Goal: Information Seeking & Learning: Check status

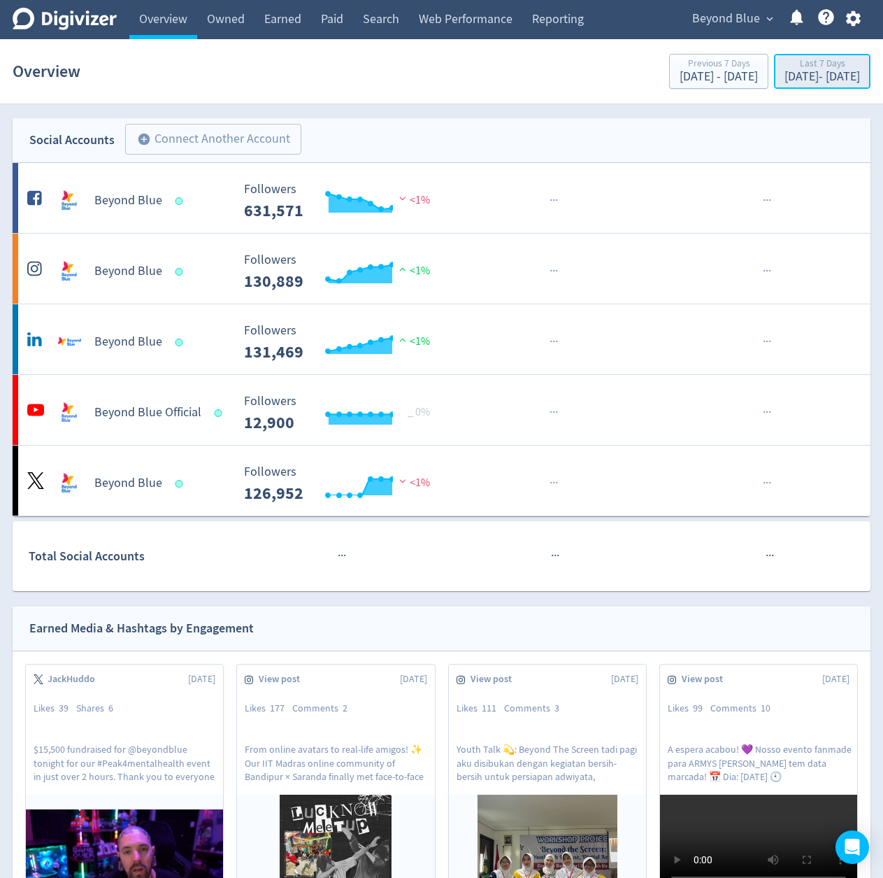
click at [785, 69] on div "Last 7 Days" at bounding box center [823, 65] width 76 height 12
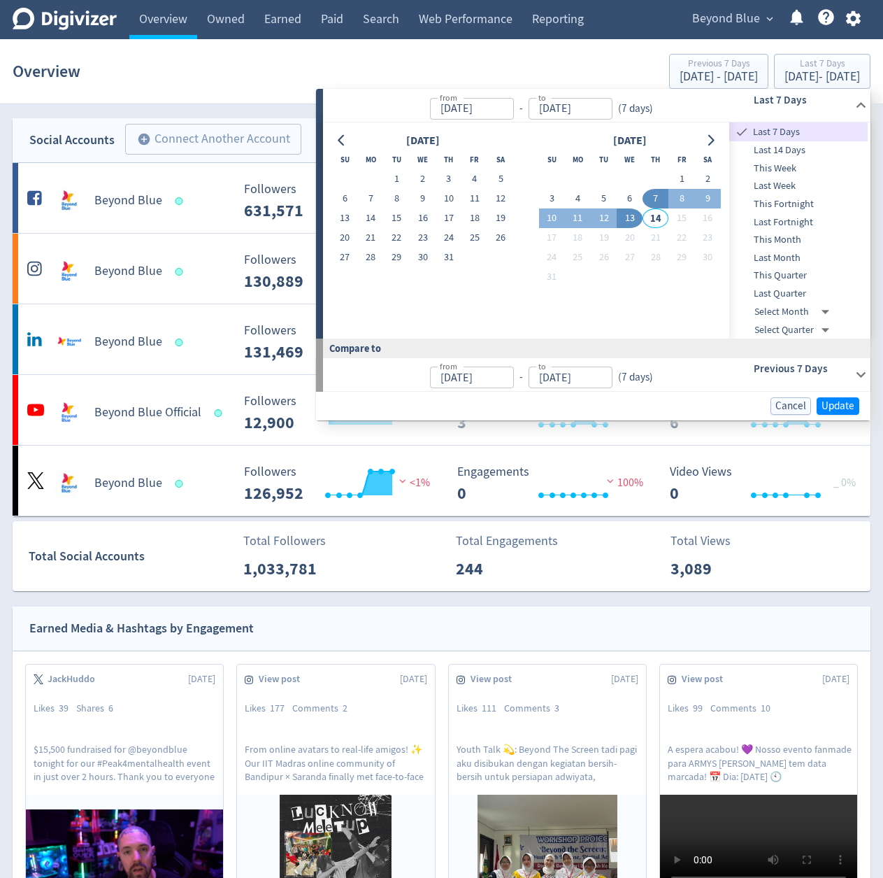
click at [776, 255] on span "Last Month" at bounding box center [798, 257] width 138 height 15
type input "[DATE]"
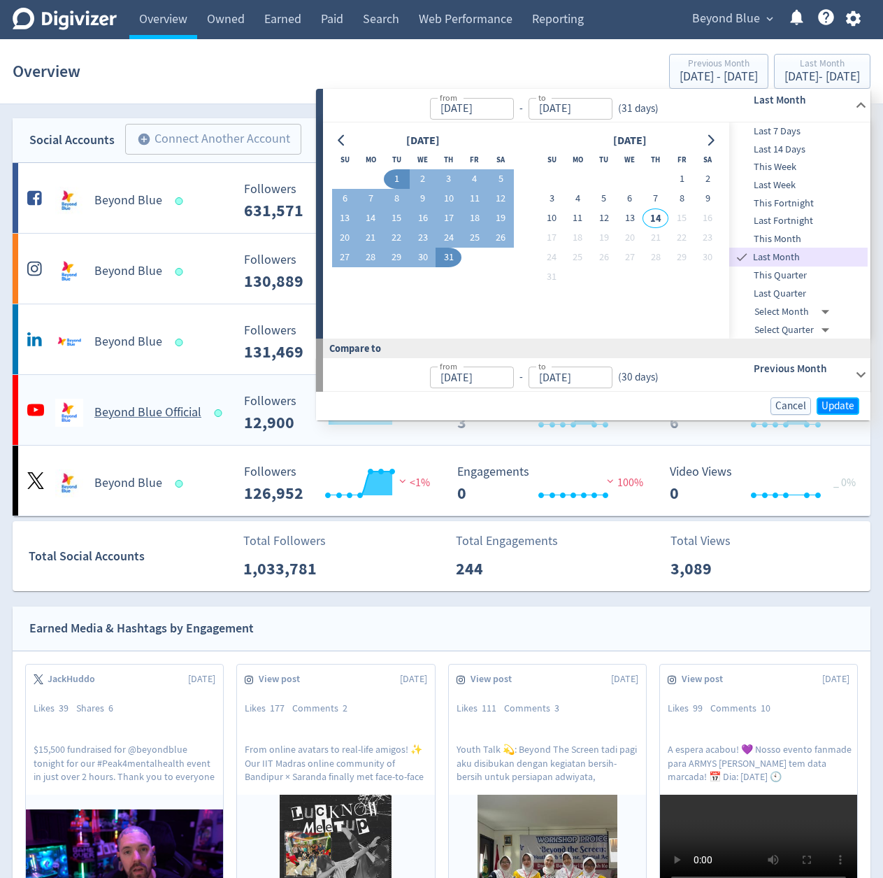
click at [831, 401] on span "Update" at bounding box center [838, 406] width 33 height 10
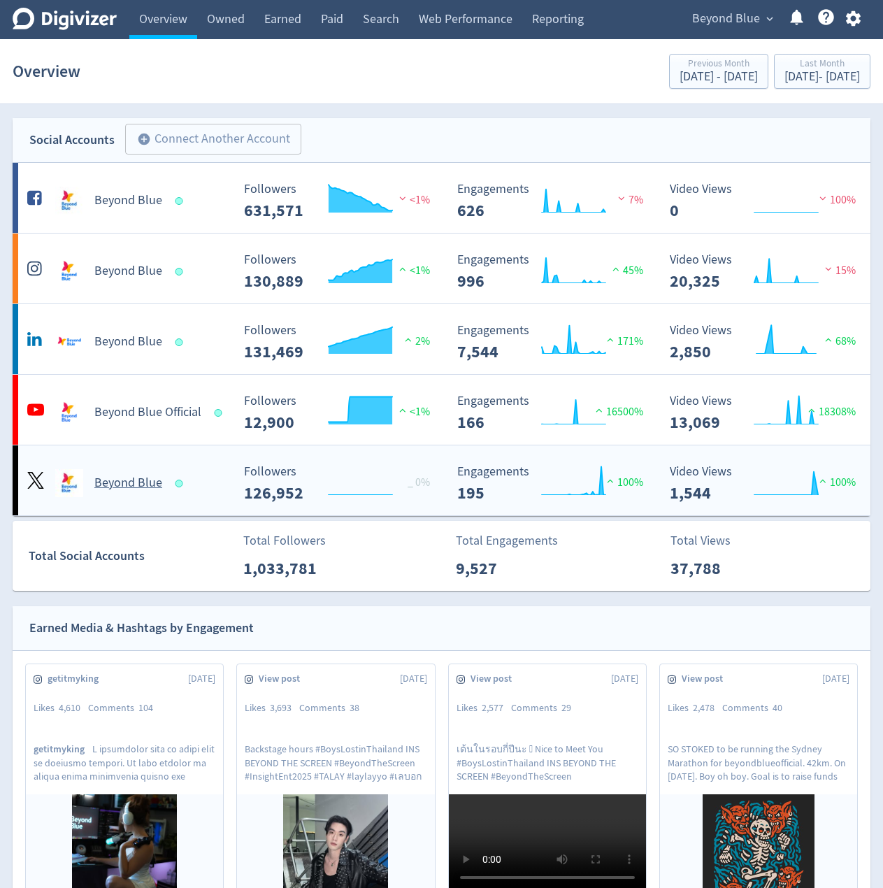
click at [447, 451] on Blue-platform3 "Beyond Blue Created with Highcharts 10.3.3 Followers 126,952 _ 0% Created with …" at bounding box center [442, 480] width 858 height 70
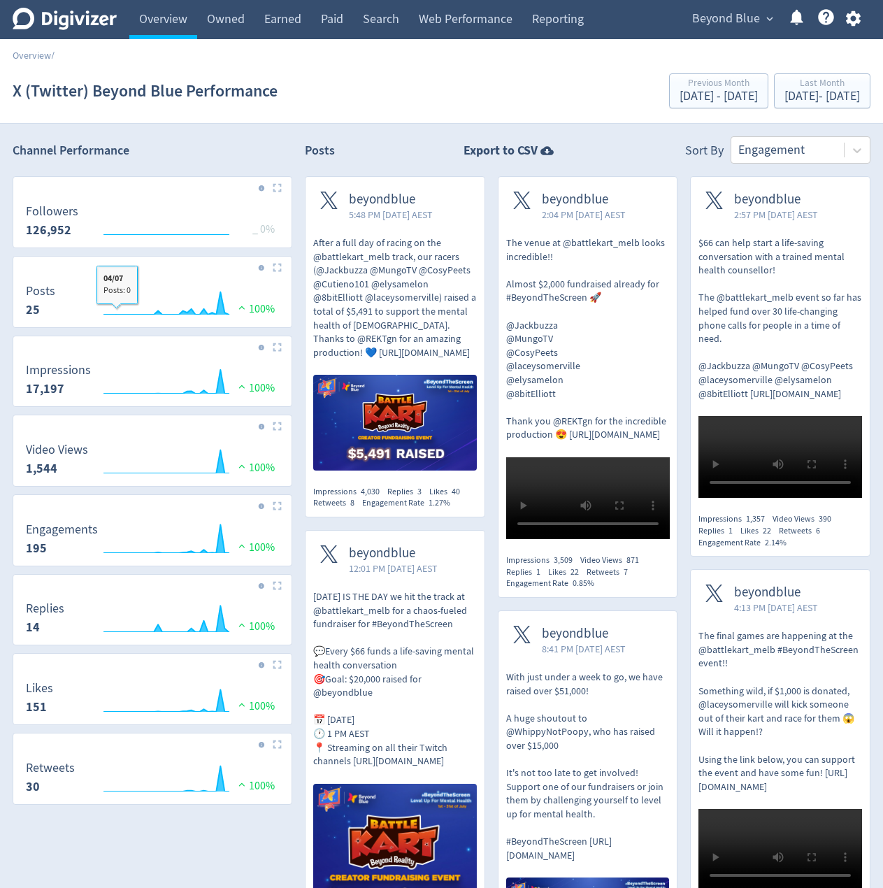
click at [278, 24] on link "Earned" at bounding box center [283, 19] width 57 height 39
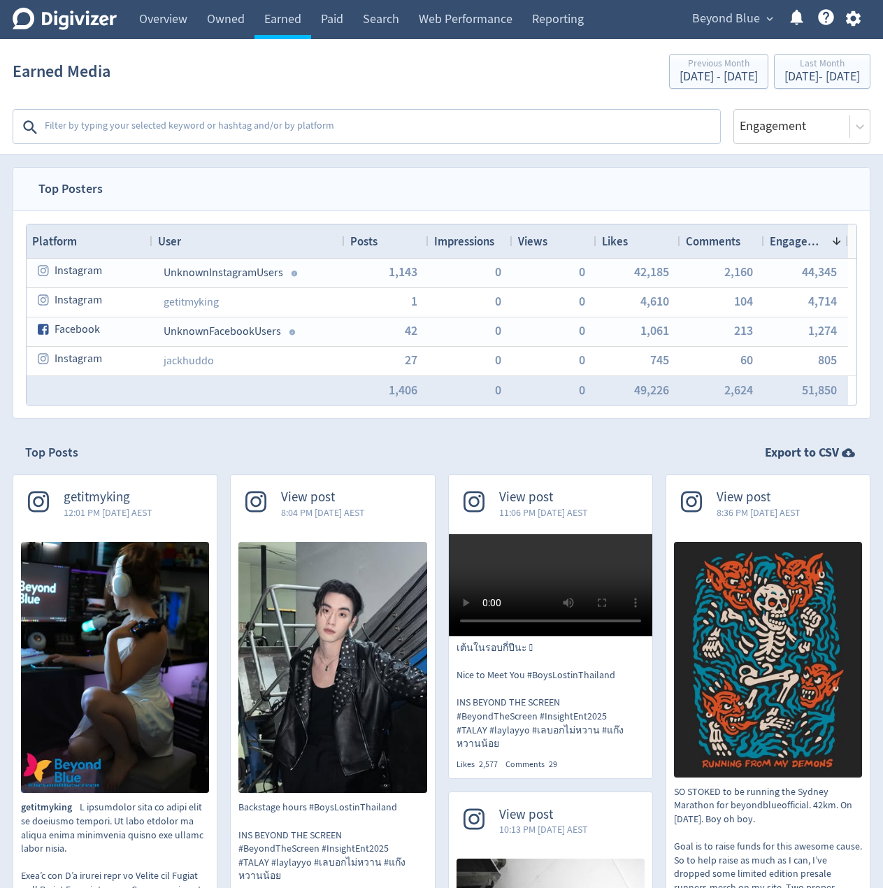
click at [266, 119] on textarea at bounding box center [381, 127] width 676 height 28
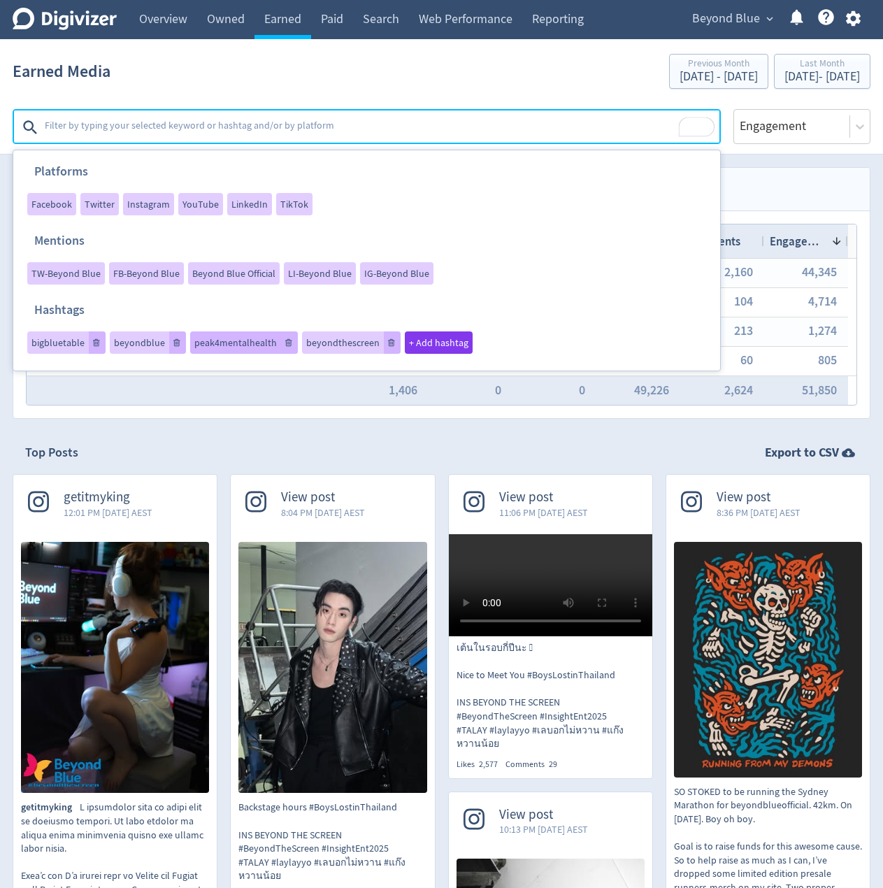
click at [241, 340] on span "peak4mentalhealth" at bounding box center [235, 343] width 83 height 10
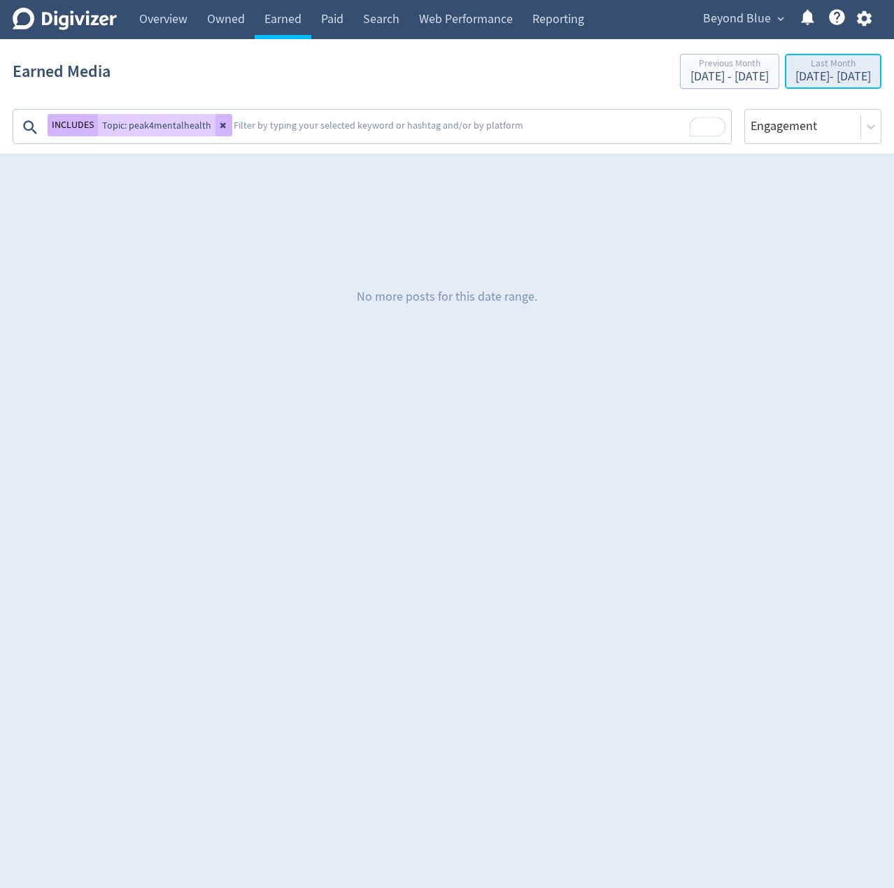
click at [795, 74] on div "[DATE] - [DATE]" at bounding box center [833, 77] width 76 height 13
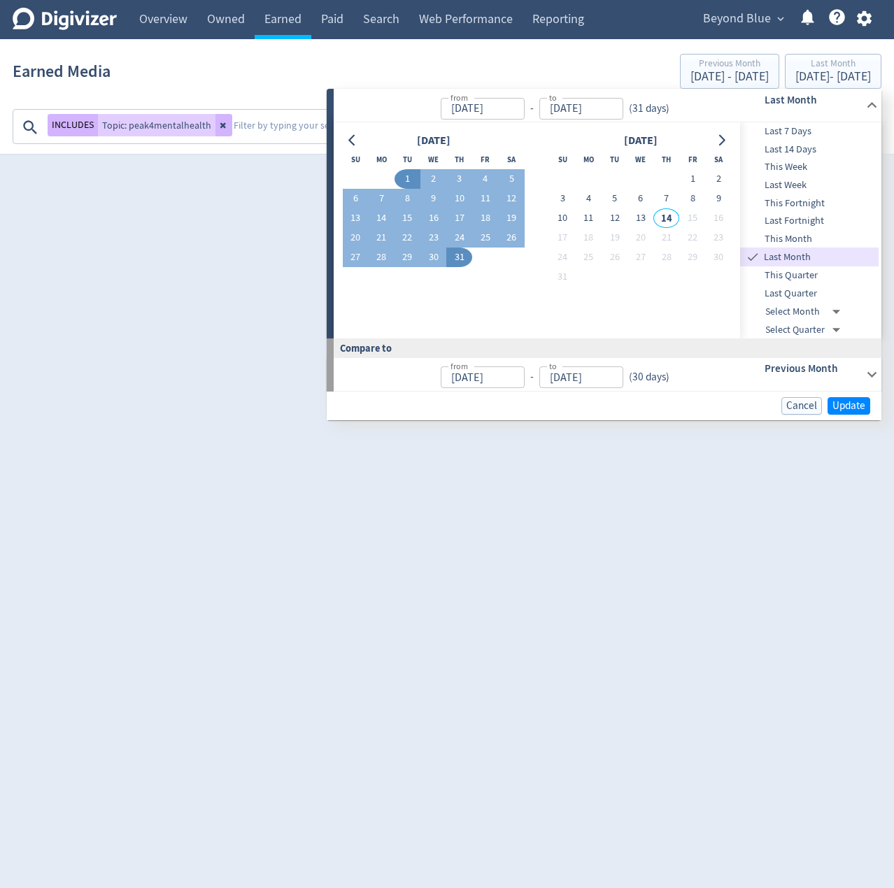
click at [781, 168] on span "This Week" at bounding box center [809, 166] width 138 height 15
type input "[DATE]"
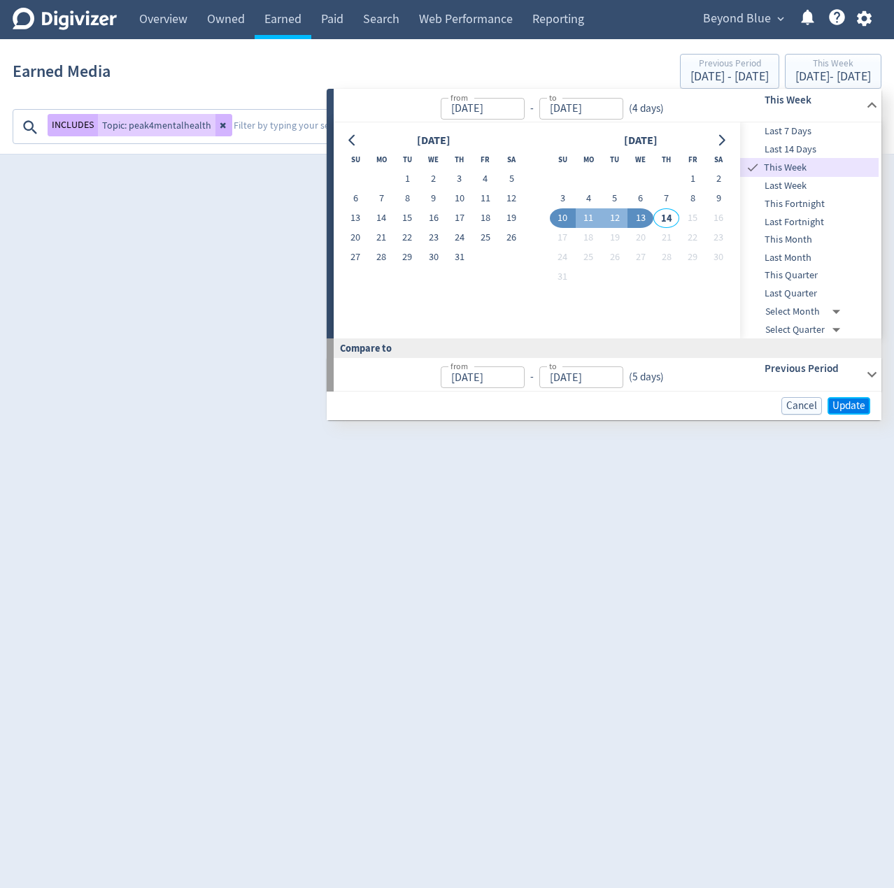
click at [840, 404] on span "Update" at bounding box center [848, 406] width 33 height 10
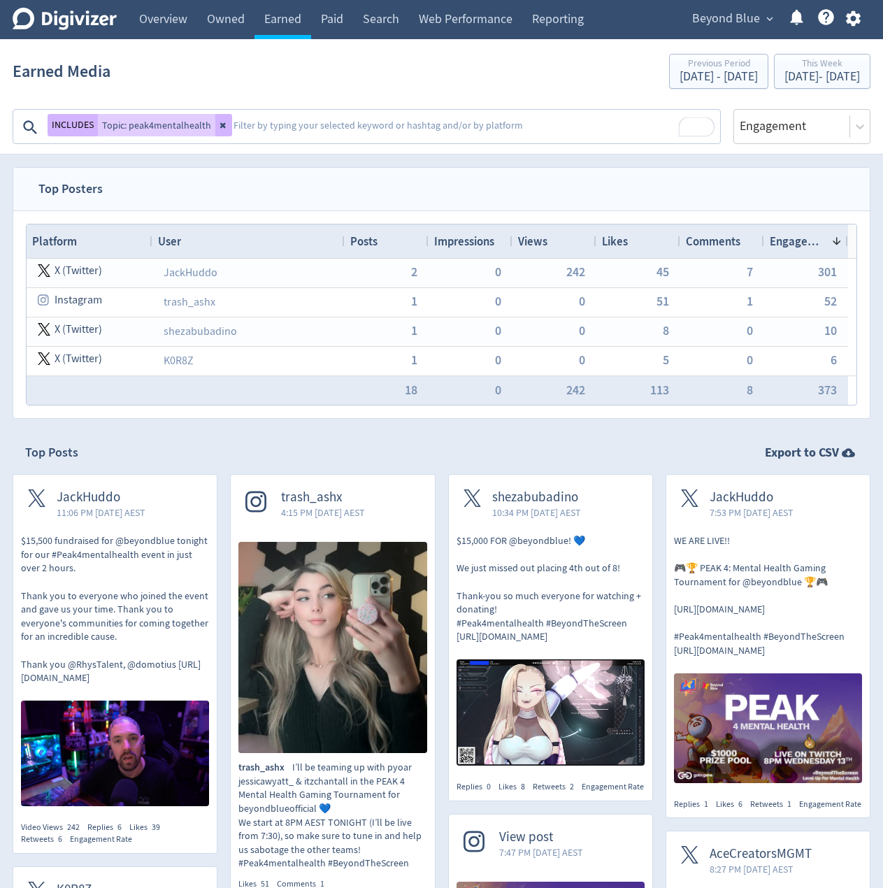
click at [218, 471] on div "Top Posts Export to CSV" at bounding box center [442, 452] width 858 height 43
click at [544, 240] on span "Views" at bounding box center [532, 241] width 29 height 15
click at [792, 238] on span "Engagement" at bounding box center [802, 241] width 64 height 15
click at [801, 241] on span "Engagement" at bounding box center [798, 241] width 56 height 15
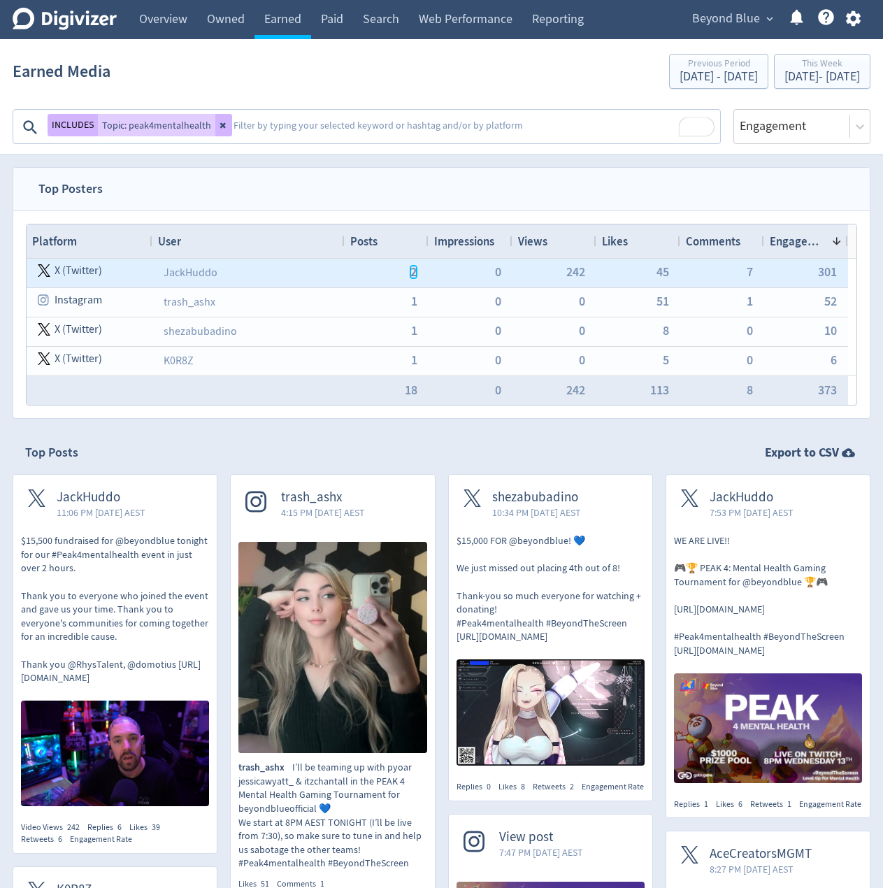
click at [414, 273] on span "2" at bounding box center [414, 272] width 6 height 13
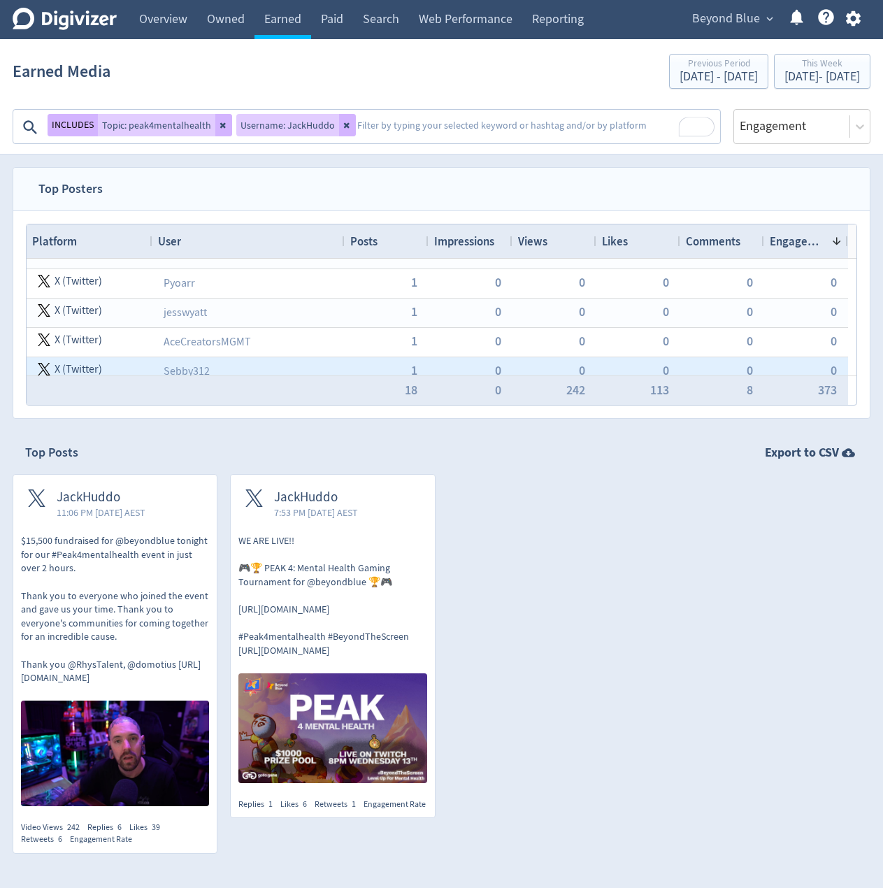
scroll to position [316, 0]
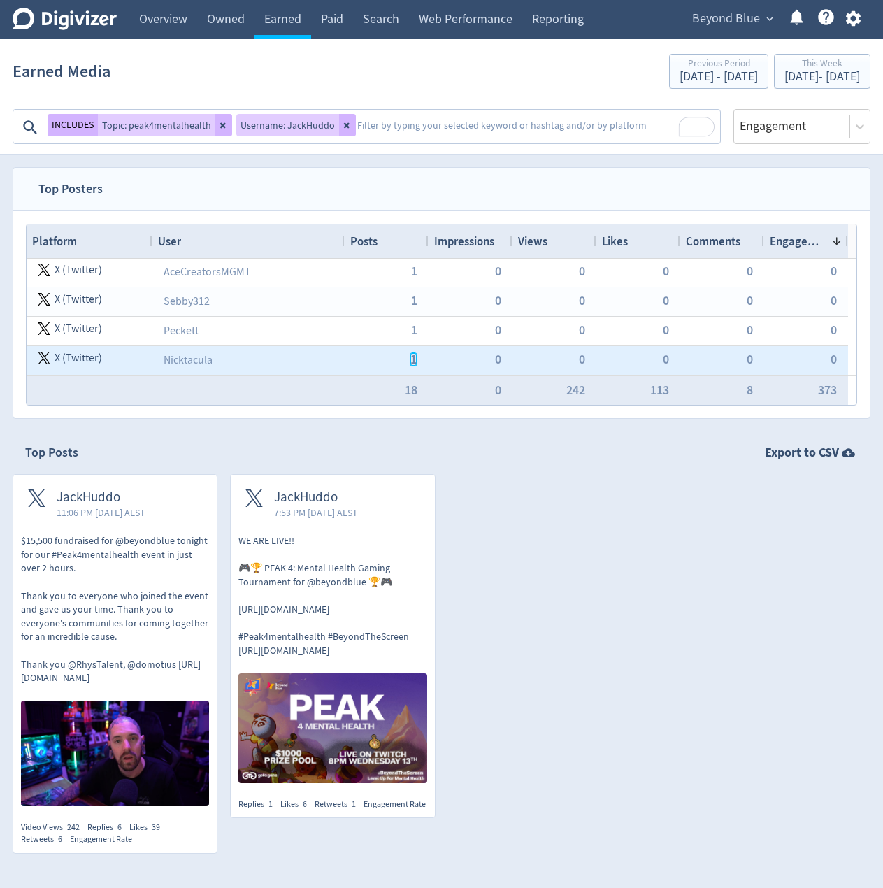
click at [413, 357] on span "1" at bounding box center [414, 359] width 6 height 13
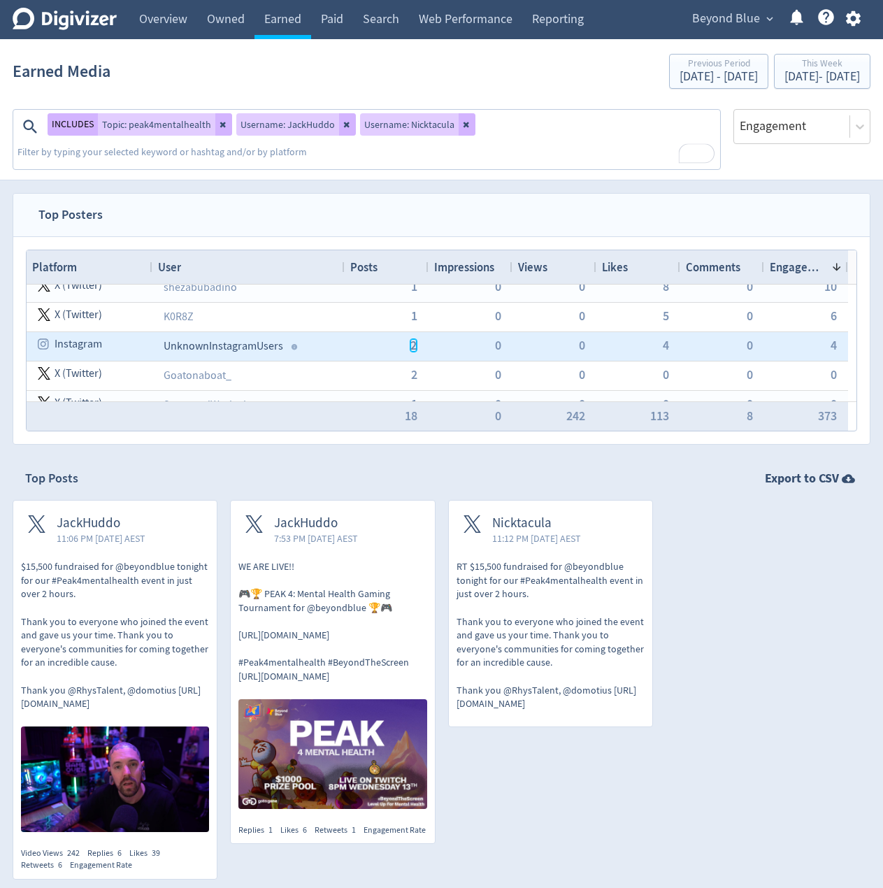
click at [414, 348] on span "2" at bounding box center [414, 345] width 6 height 13
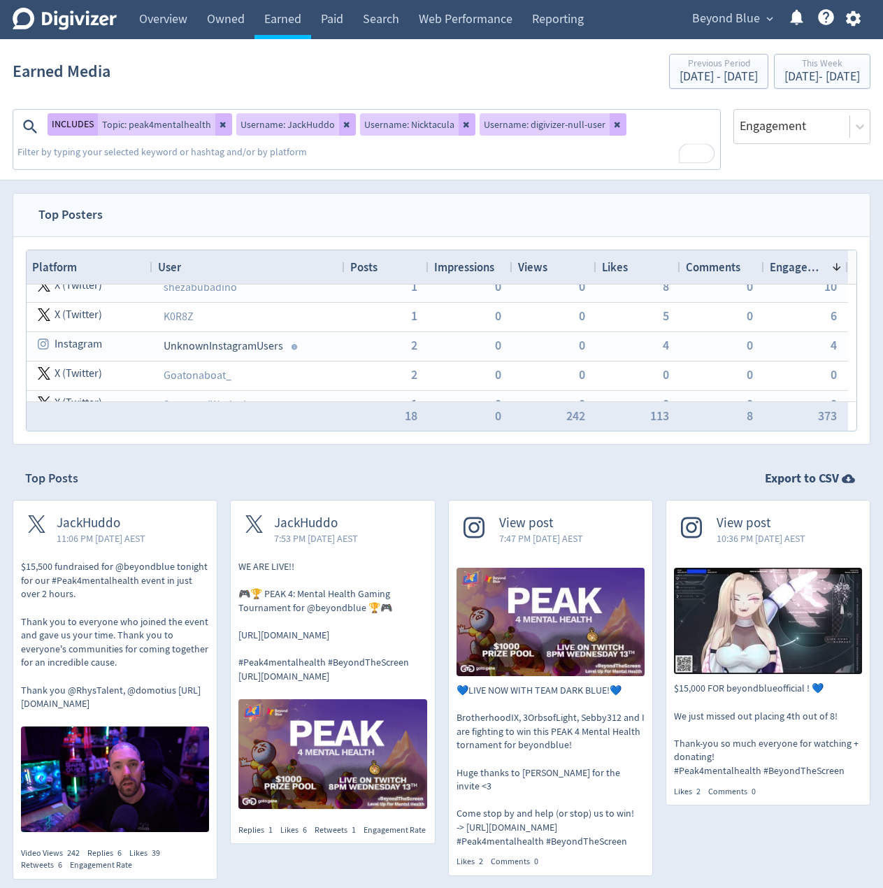
click at [317, 216] on nav "Top Posters" at bounding box center [441, 215] width 857 height 43
click at [161, 60] on div "Earned Media Previous Period [DATE] - [DATE] This Week [DATE] - [DATE]" at bounding box center [442, 71] width 858 height 45
click at [615, 124] on icon at bounding box center [618, 124] width 8 height 8
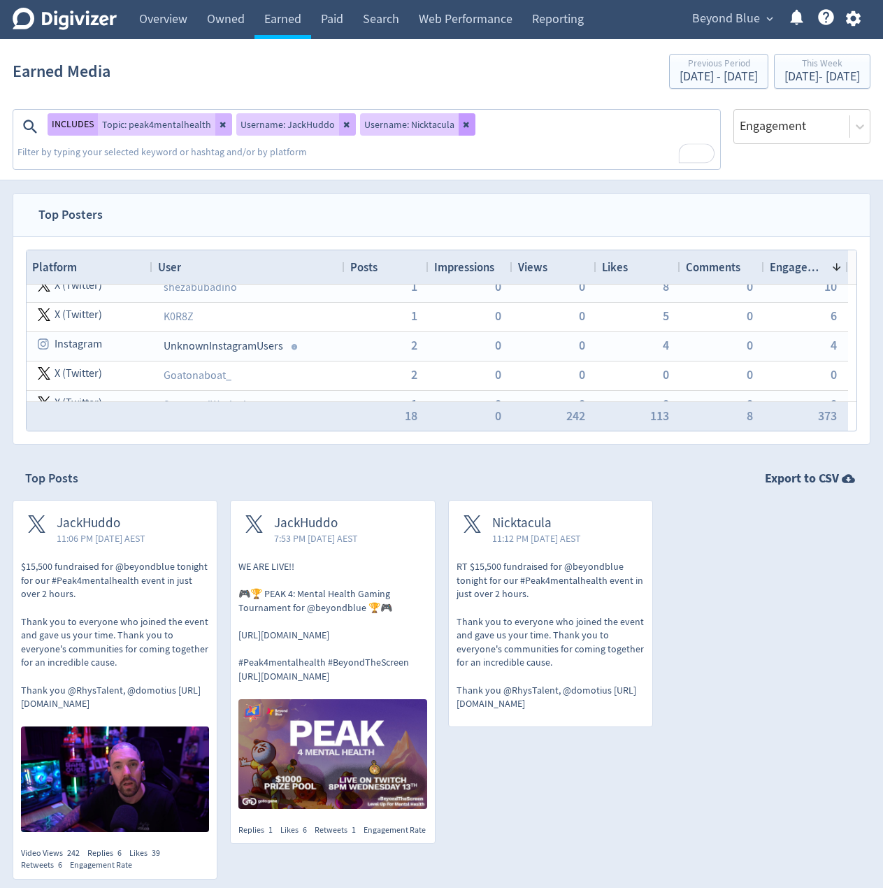
click at [463, 121] on icon at bounding box center [467, 124] width 8 height 8
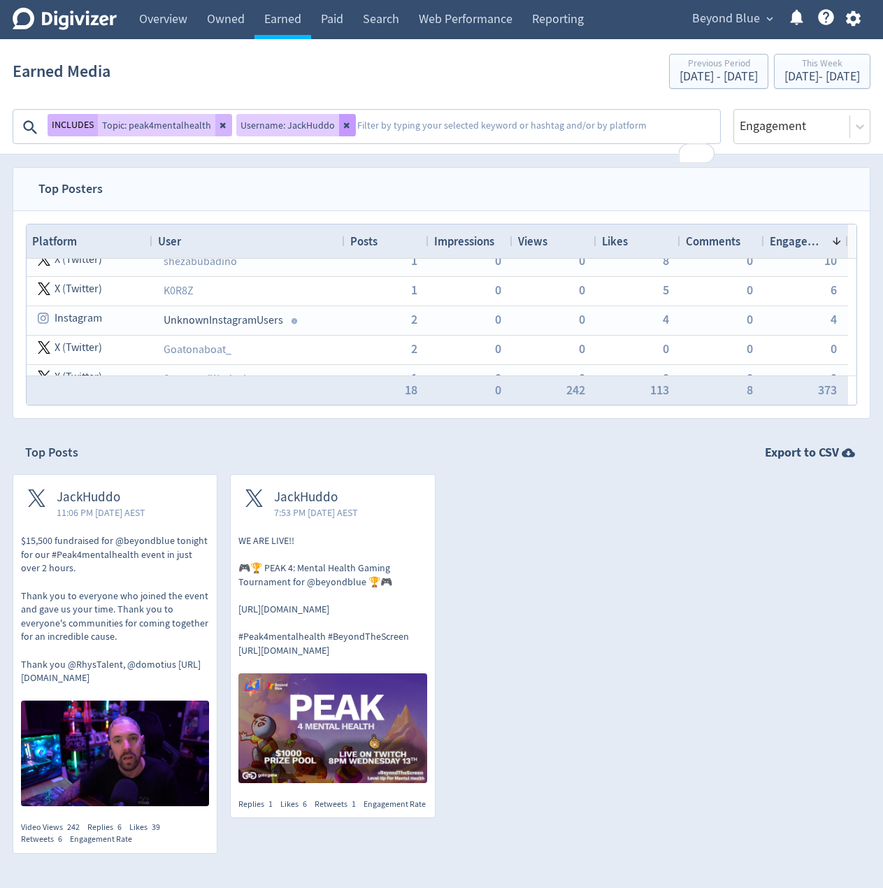
click at [345, 128] on icon at bounding box center [347, 125] width 8 height 8
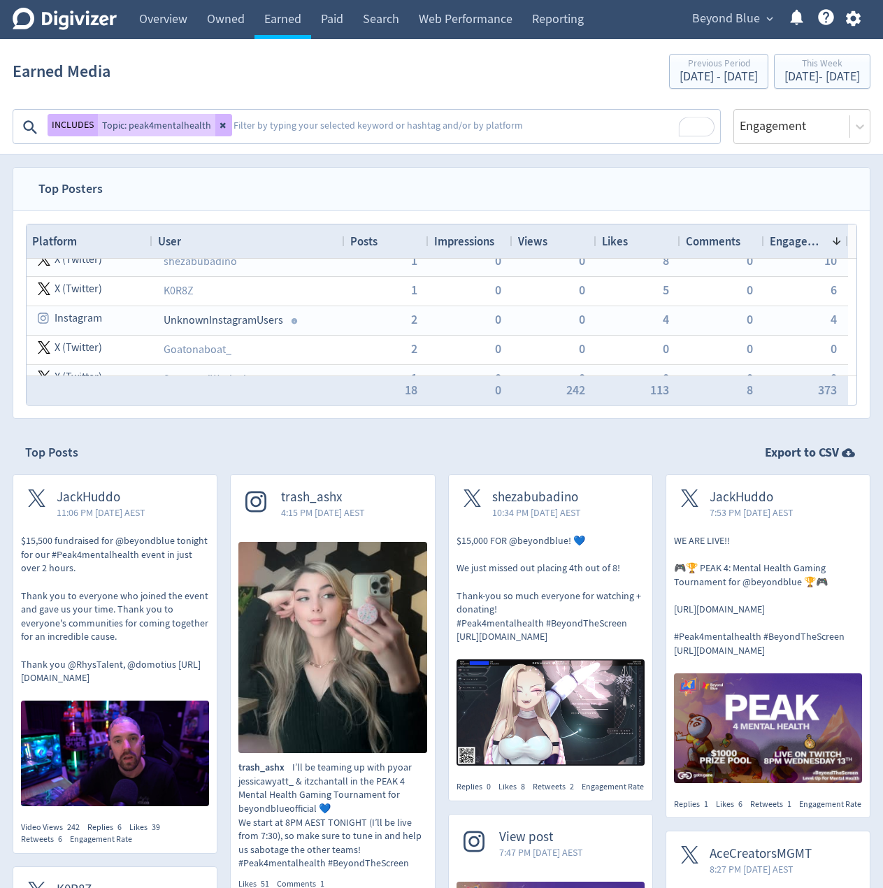
drag, startPoint x: 306, startPoint y: 86, endPoint x: 342, endPoint y: 267, distance: 184.7
click at [306, 85] on div "Earned Media Previous Period [DATE] - [DATE] This Week [DATE] - [DATE]" at bounding box center [442, 71] width 858 height 45
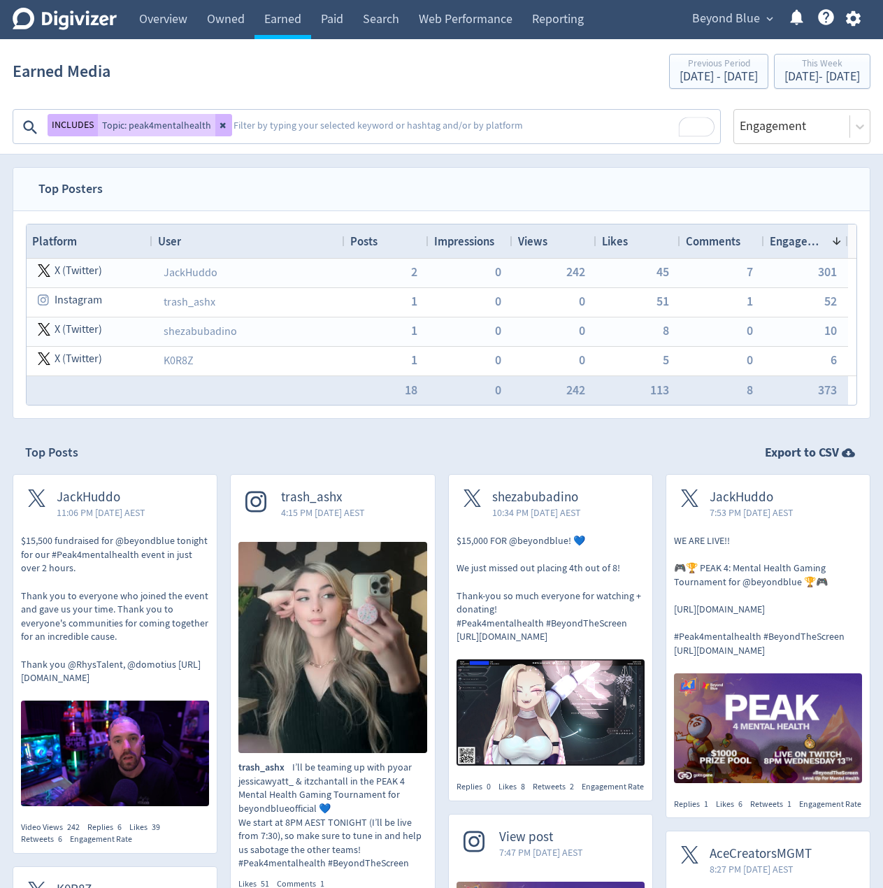
click at [802, 236] on span "Engagement" at bounding box center [798, 241] width 56 height 15
click at [802, 241] on span "Engagement" at bounding box center [802, 241] width 64 height 15
click at [802, 238] on span "Engagement" at bounding box center [798, 241] width 56 height 15
click at [220, 124] on icon at bounding box center [223, 126] width 6 height 6
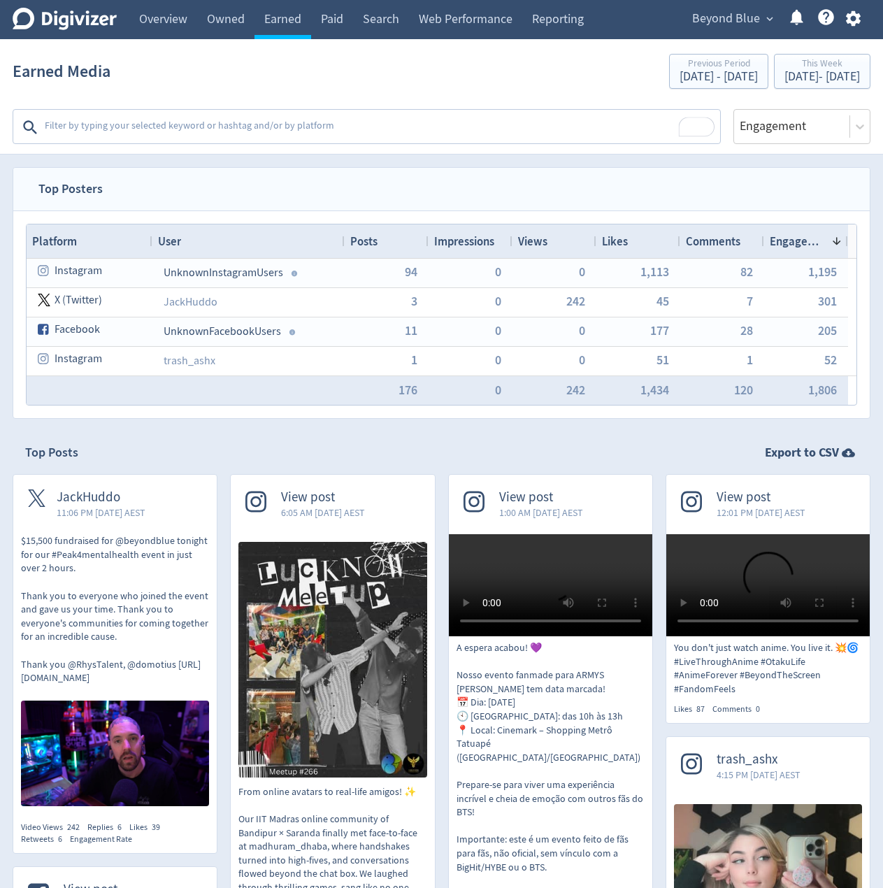
click at [217, 123] on textarea "To enrich screen reader interactions, please activate Accessibility in Grammarl…" at bounding box center [381, 127] width 676 height 28
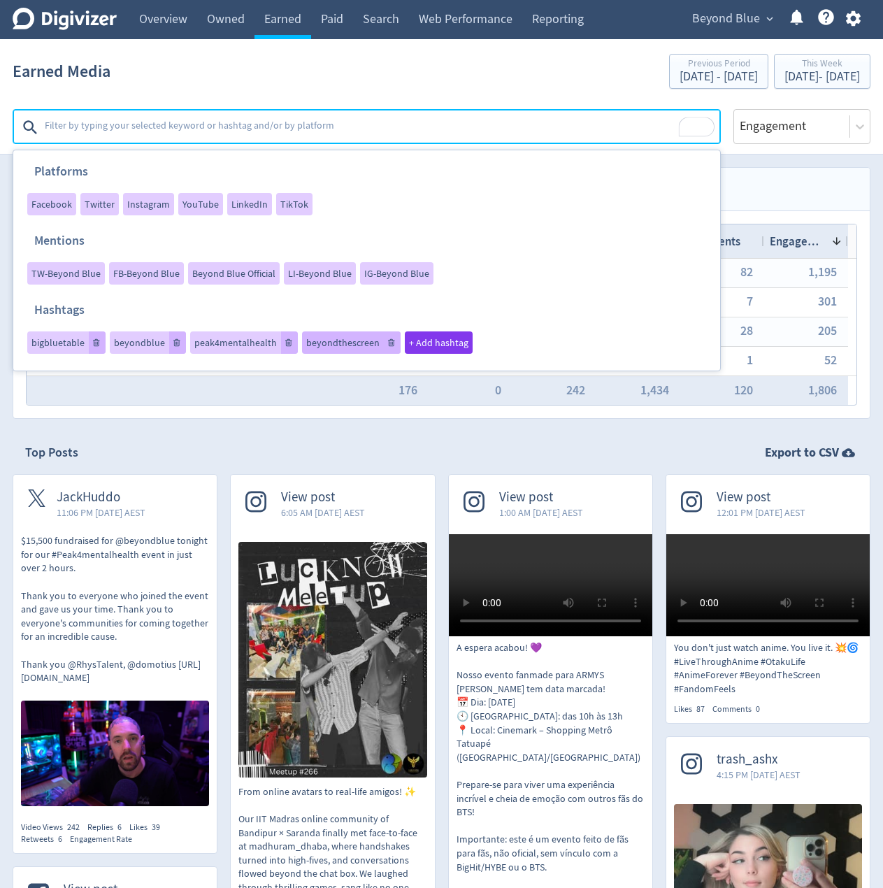
click at [342, 346] on span "beyondthescreen" at bounding box center [342, 343] width 73 height 10
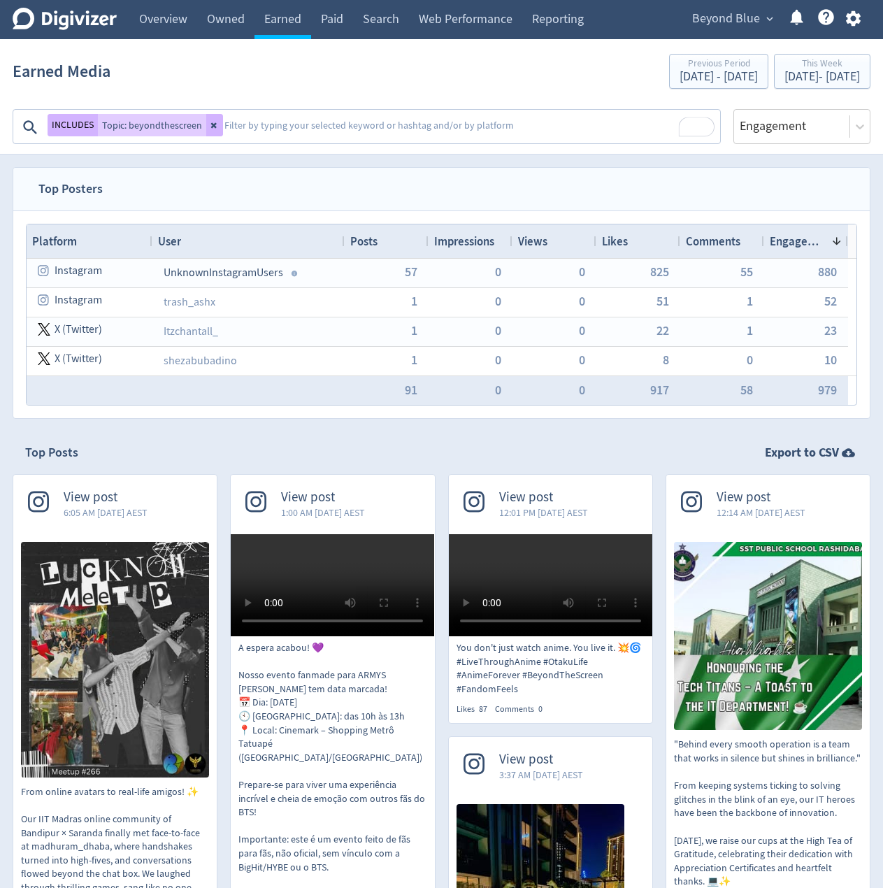
click at [276, 125] on textarea "To enrich screen reader interactions, please activate Accessibility in Grammarl…" at bounding box center [471, 127] width 496 height 28
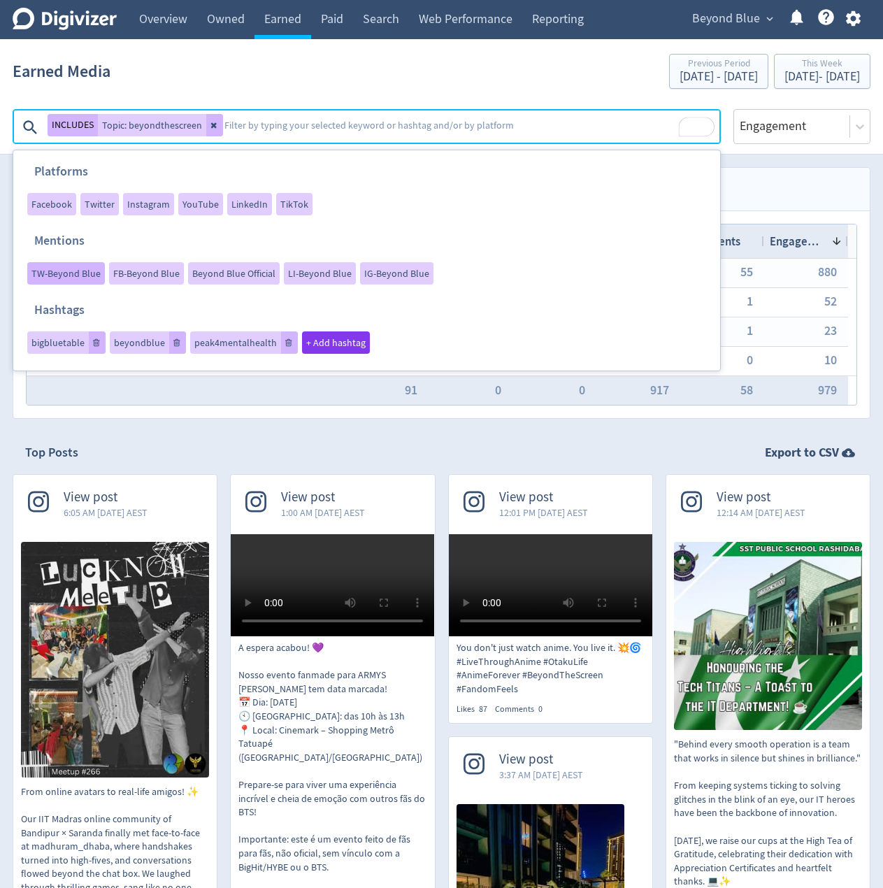
click at [69, 274] on span "TW-Beyond Blue" at bounding box center [65, 274] width 69 height 10
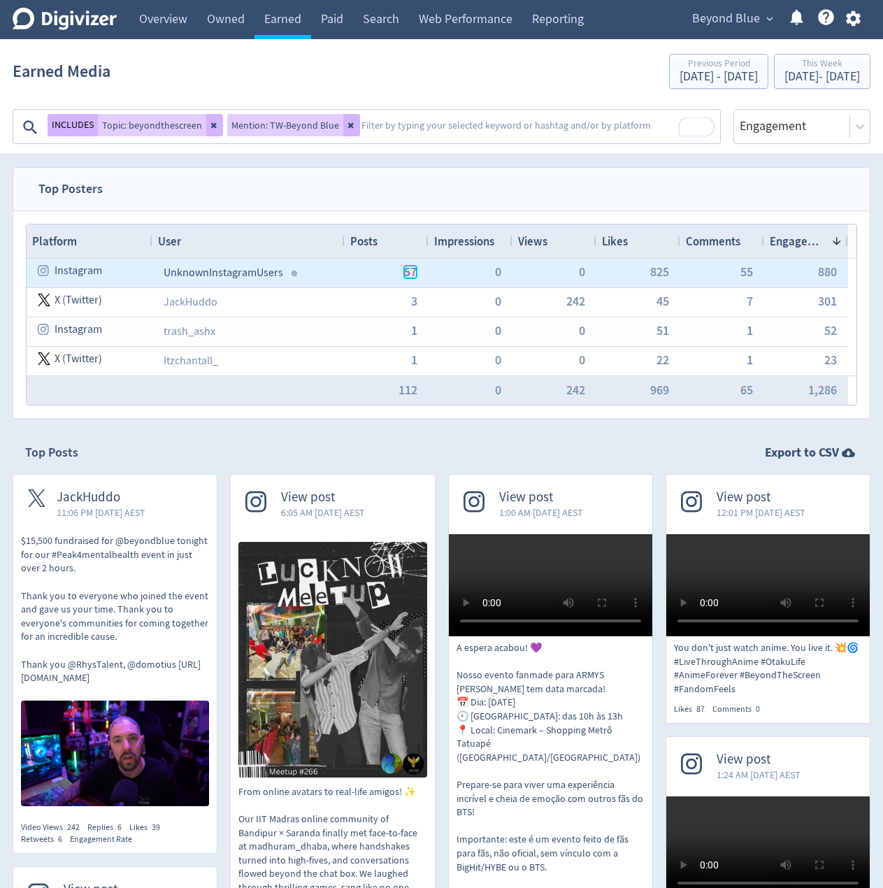
click at [411, 269] on span "57" at bounding box center [410, 272] width 13 height 13
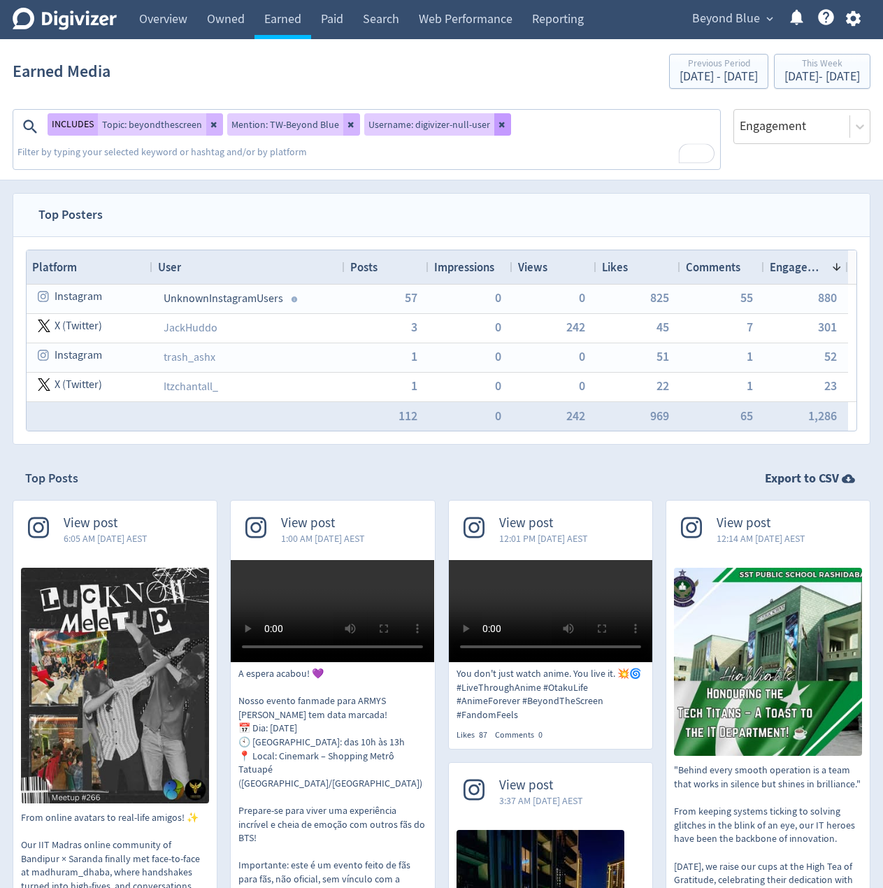
click at [499, 124] on icon at bounding box center [502, 125] width 6 height 6
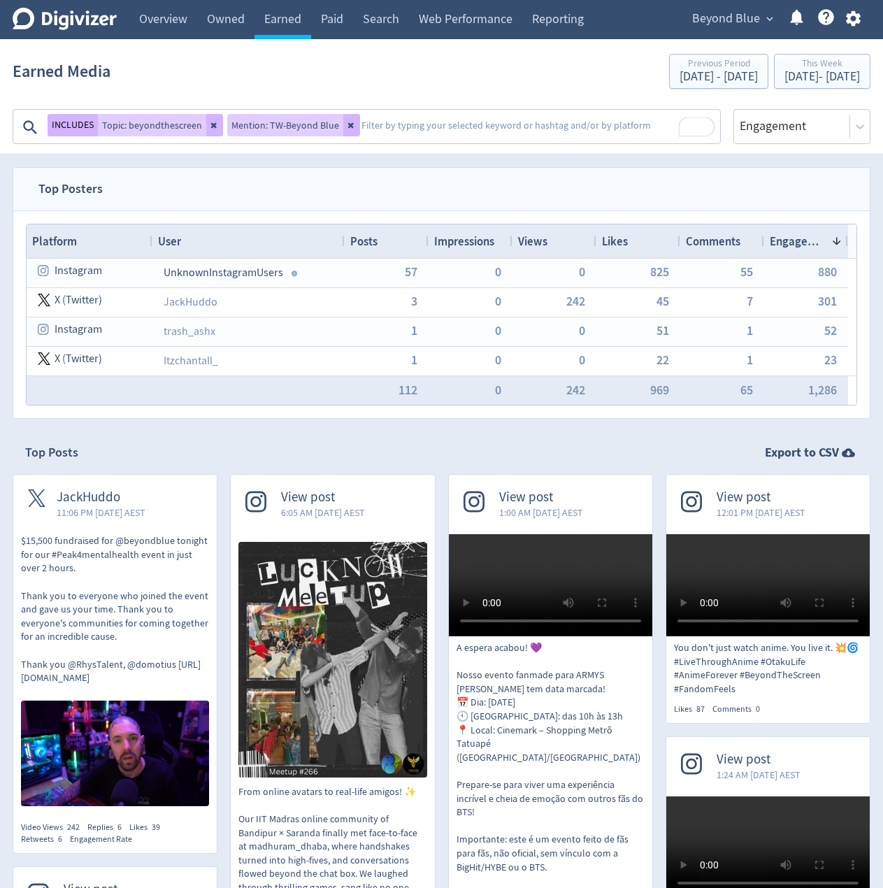
click at [65, 242] on span "Platform" at bounding box center [54, 241] width 45 height 15
click at [220, 467] on div "Top Posts Export to CSV" at bounding box center [442, 452] width 858 height 43
drag, startPoint x: 223, startPoint y: 557, endPoint x: 270, endPoint y: 163, distance: 396.5
click at [343, 122] on button at bounding box center [351, 125] width 17 height 22
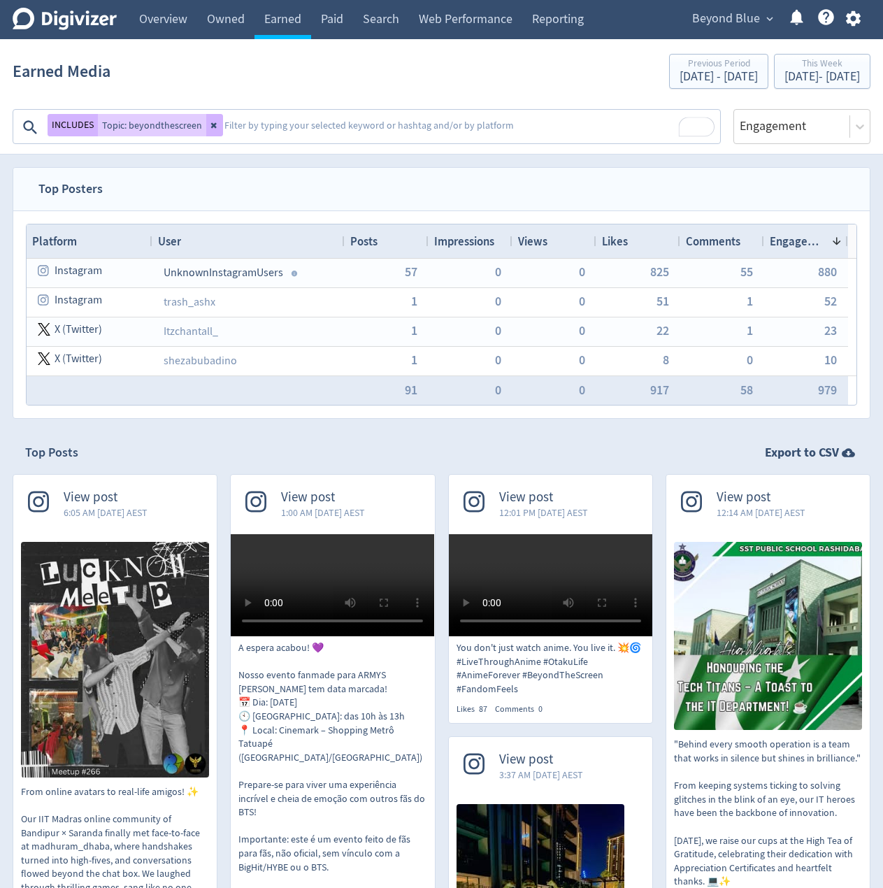
click at [276, 123] on textarea "To enrich screen reader interactions, please activate Accessibility in Grammarl…" at bounding box center [471, 127] width 496 height 28
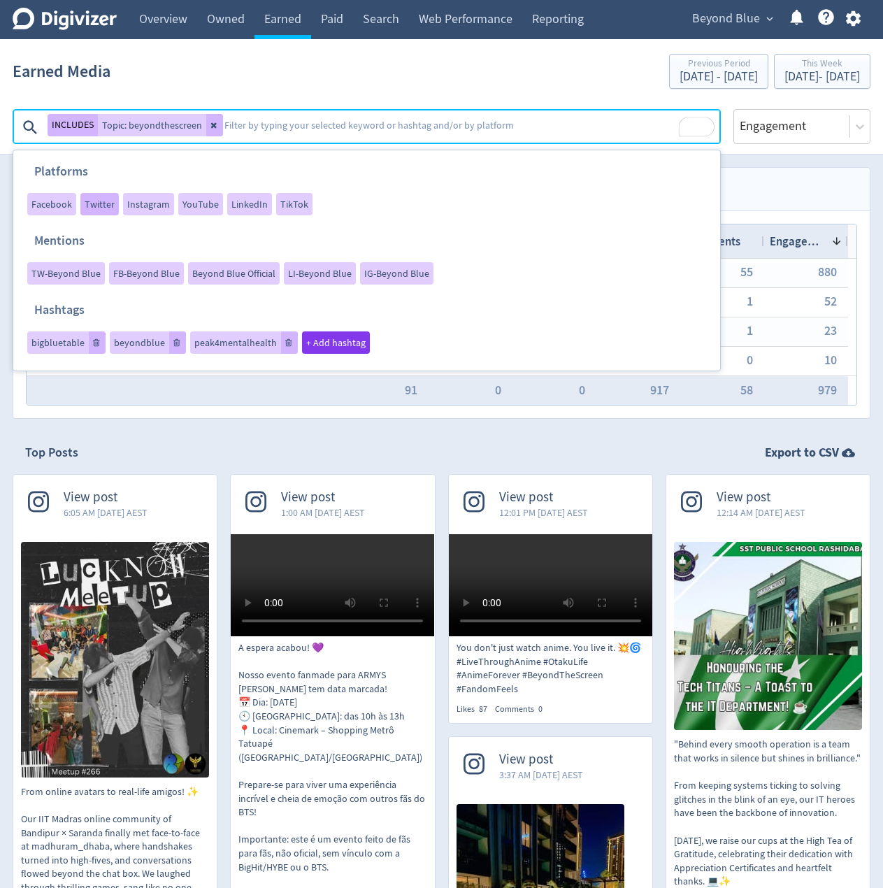
click at [103, 204] on span "Twitter" at bounding box center [100, 204] width 30 height 10
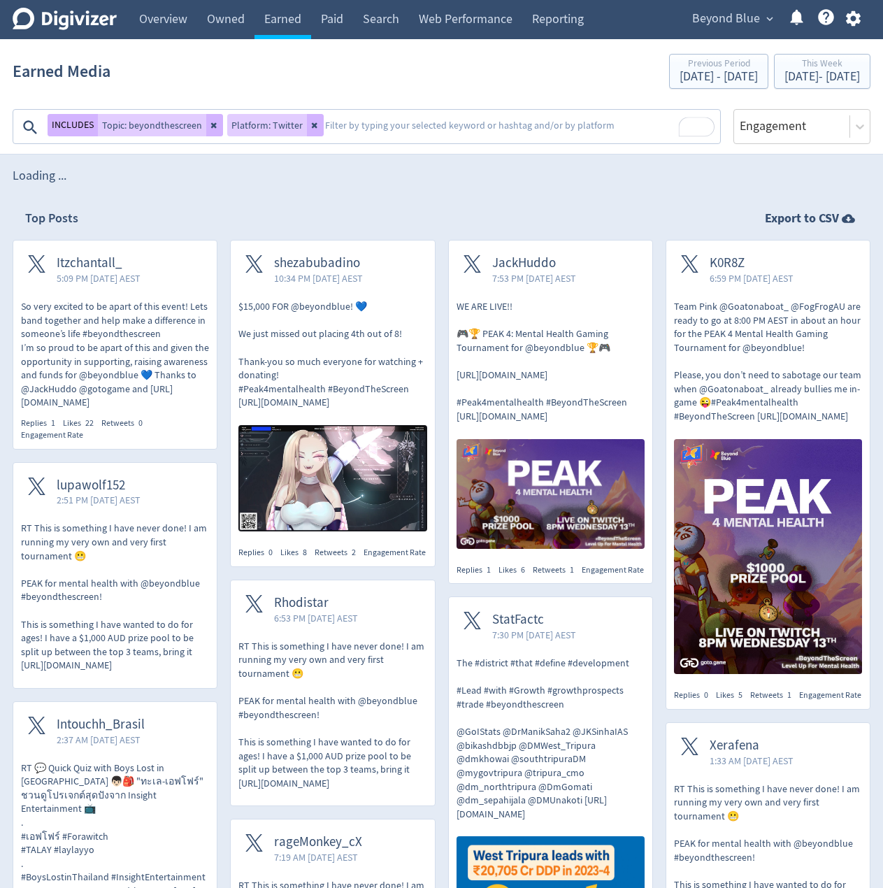
click at [223, 237] on div "Top Posts Export to CSV" at bounding box center [442, 218] width 858 height 43
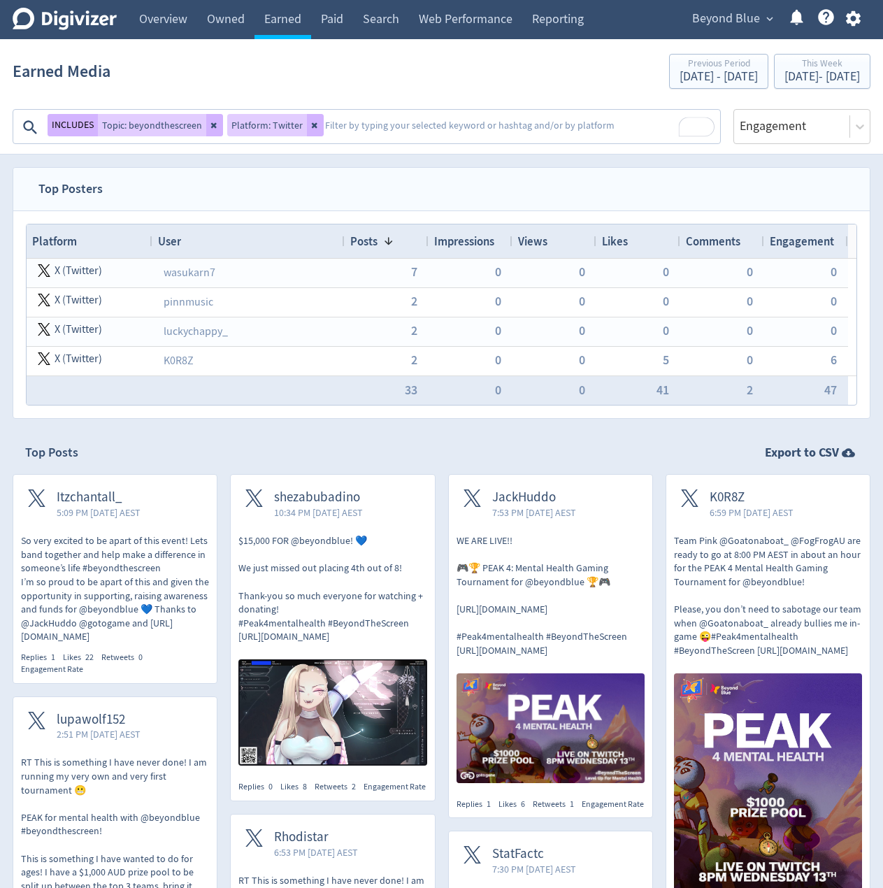
click at [379, 234] on div "Posts 1" at bounding box center [386, 241] width 73 height 27
click at [390, 236] on div "Posts" at bounding box center [386, 241] width 73 height 27
click at [390, 234] on div "Posts 1" at bounding box center [386, 241] width 73 height 27
click at [341, 179] on nav "Top Posters" at bounding box center [441, 189] width 857 height 43
click at [166, 22] on link "Overview" at bounding box center [163, 19] width 68 height 39
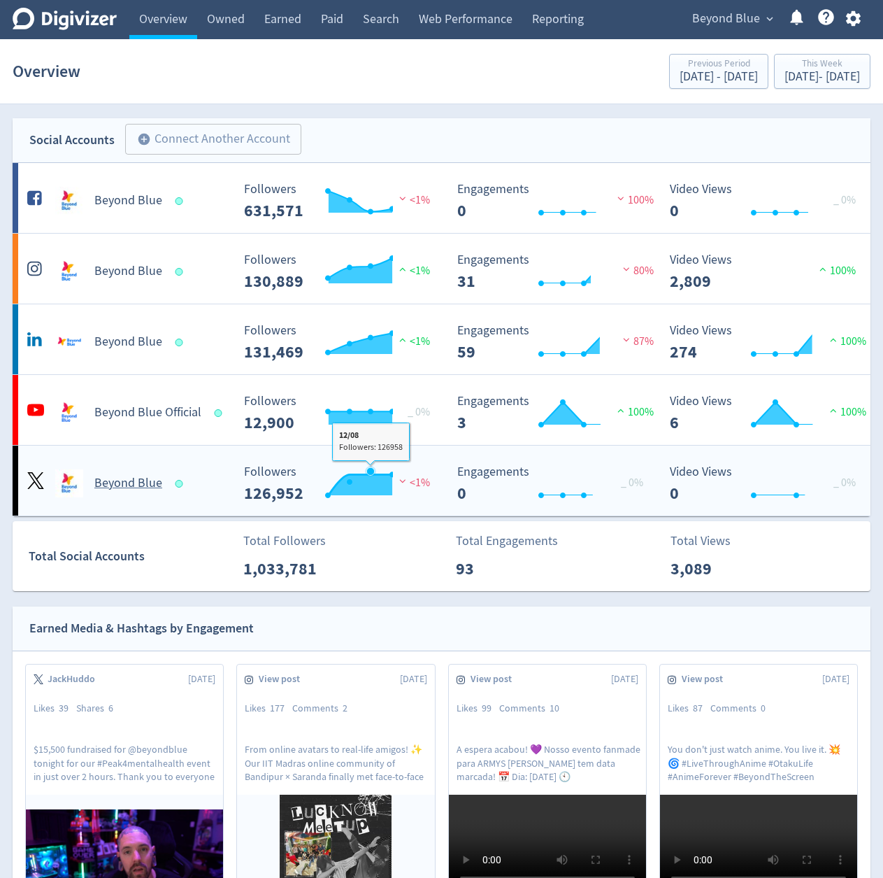
click at [363, 459] on div "Created with Highcharts 10.3.3 Followers 126,952 <1%" at bounding box center [337, 478] width 213 height 48
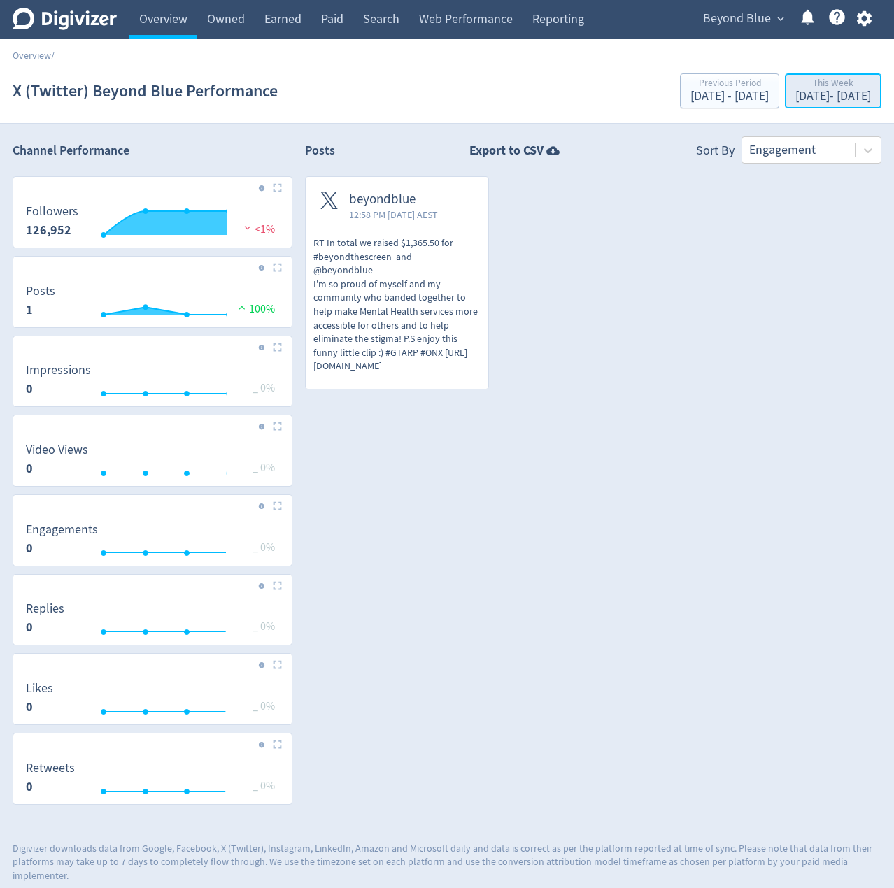
click at [815, 81] on div "This Week" at bounding box center [833, 84] width 76 height 12
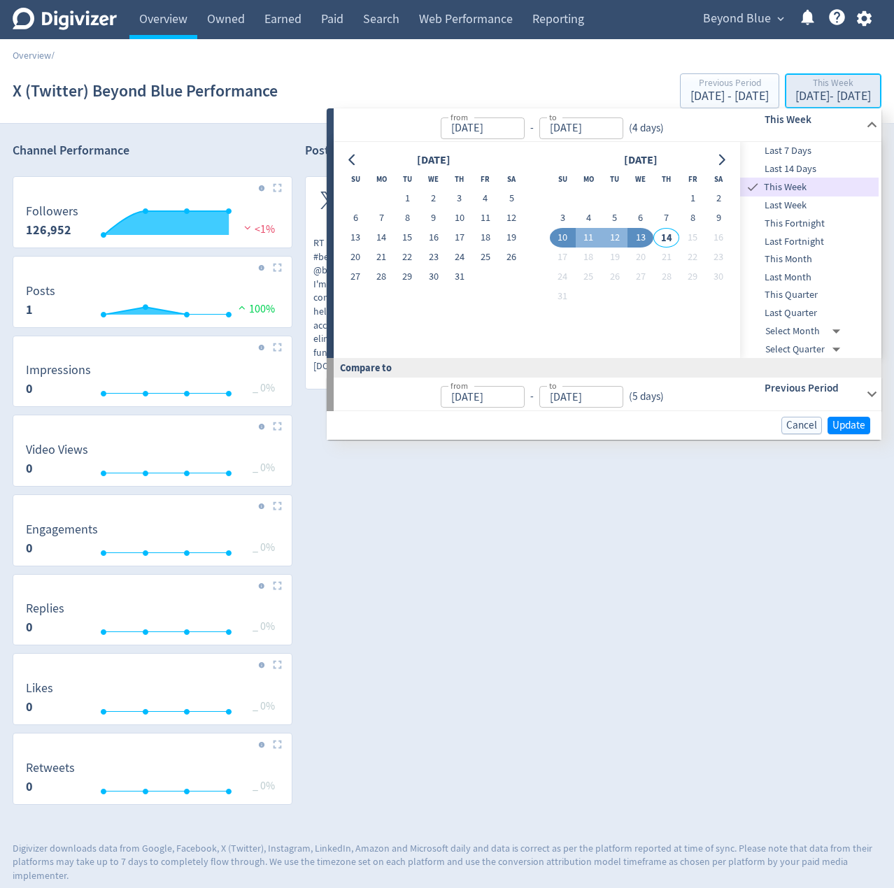
type input "[DATE]"
click at [355, 157] on icon "Go to previous month" at bounding box center [352, 160] width 11 height 11
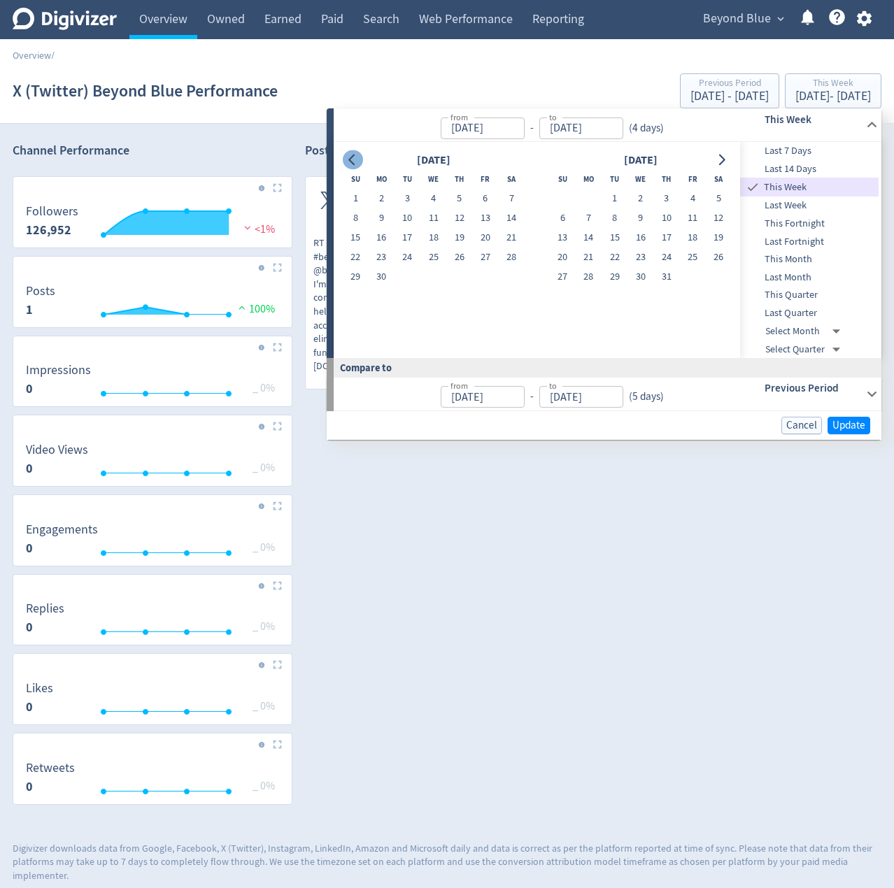
click at [355, 157] on icon "Go to previous month" at bounding box center [352, 160] width 11 height 11
click at [459, 200] on button "1" at bounding box center [459, 199] width 26 height 20
type input "[DATE]"
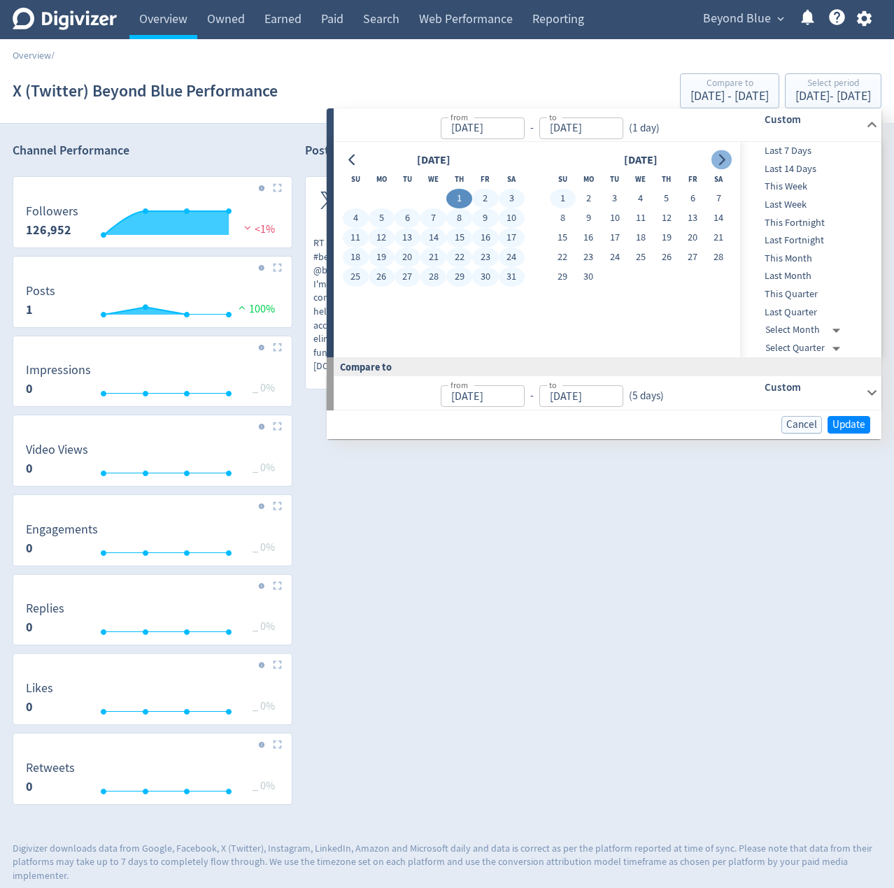
click at [728, 159] on button "Go to next month" at bounding box center [721, 160] width 20 height 20
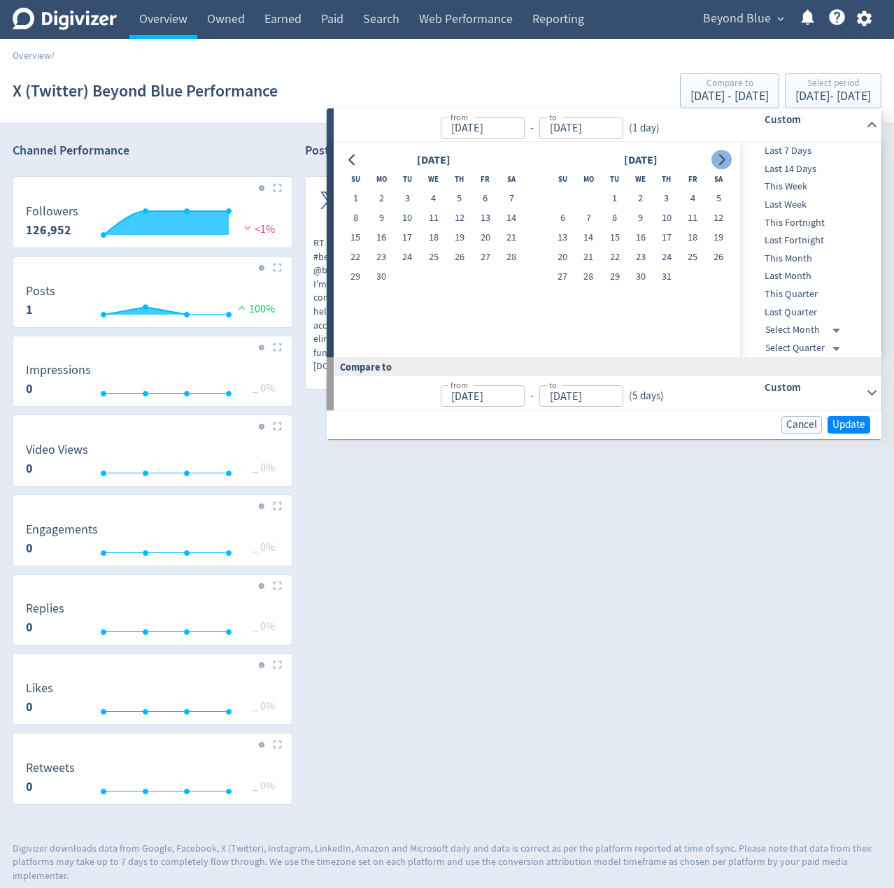
click at [728, 159] on button "Go to next month" at bounding box center [721, 160] width 20 height 20
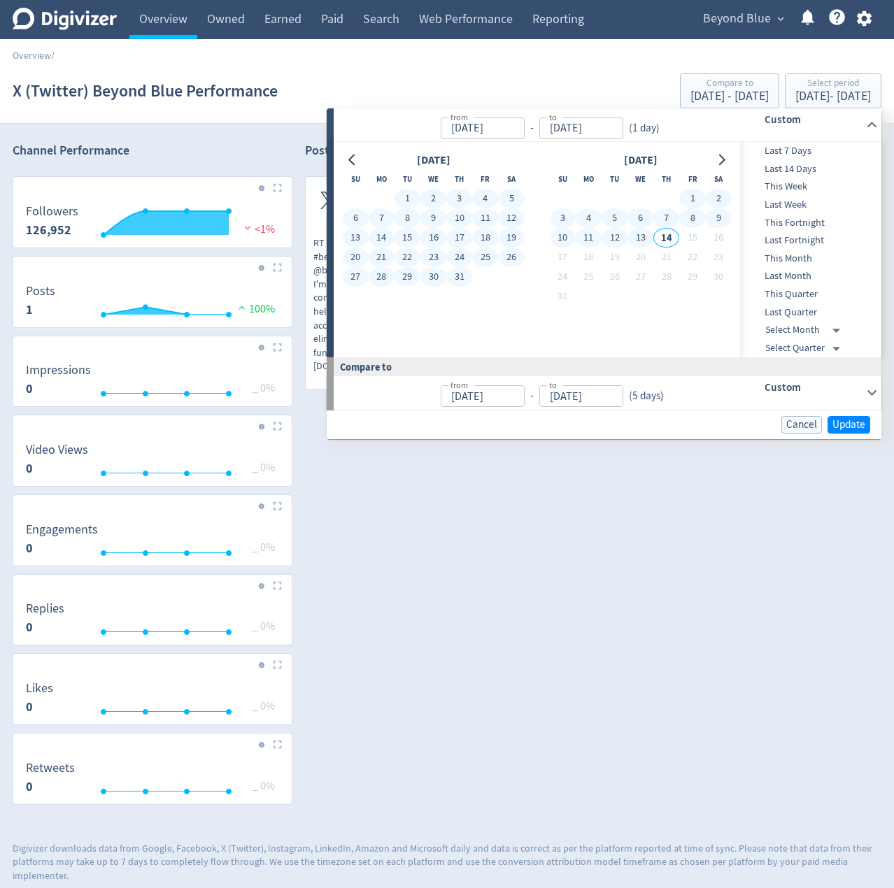
click at [645, 241] on button "13" at bounding box center [640, 238] width 26 height 20
type input "[DATE]"
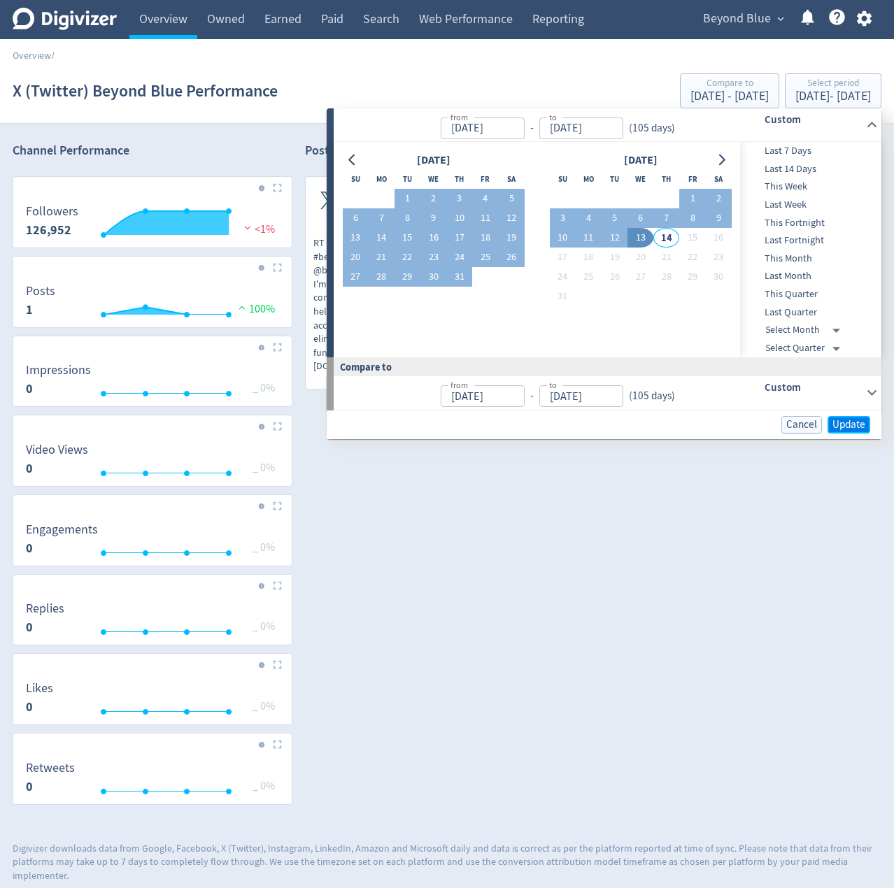
click at [856, 432] on button "Update" at bounding box center [848, 424] width 43 height 17
